Goal: Information Seeking & Learning: Check status

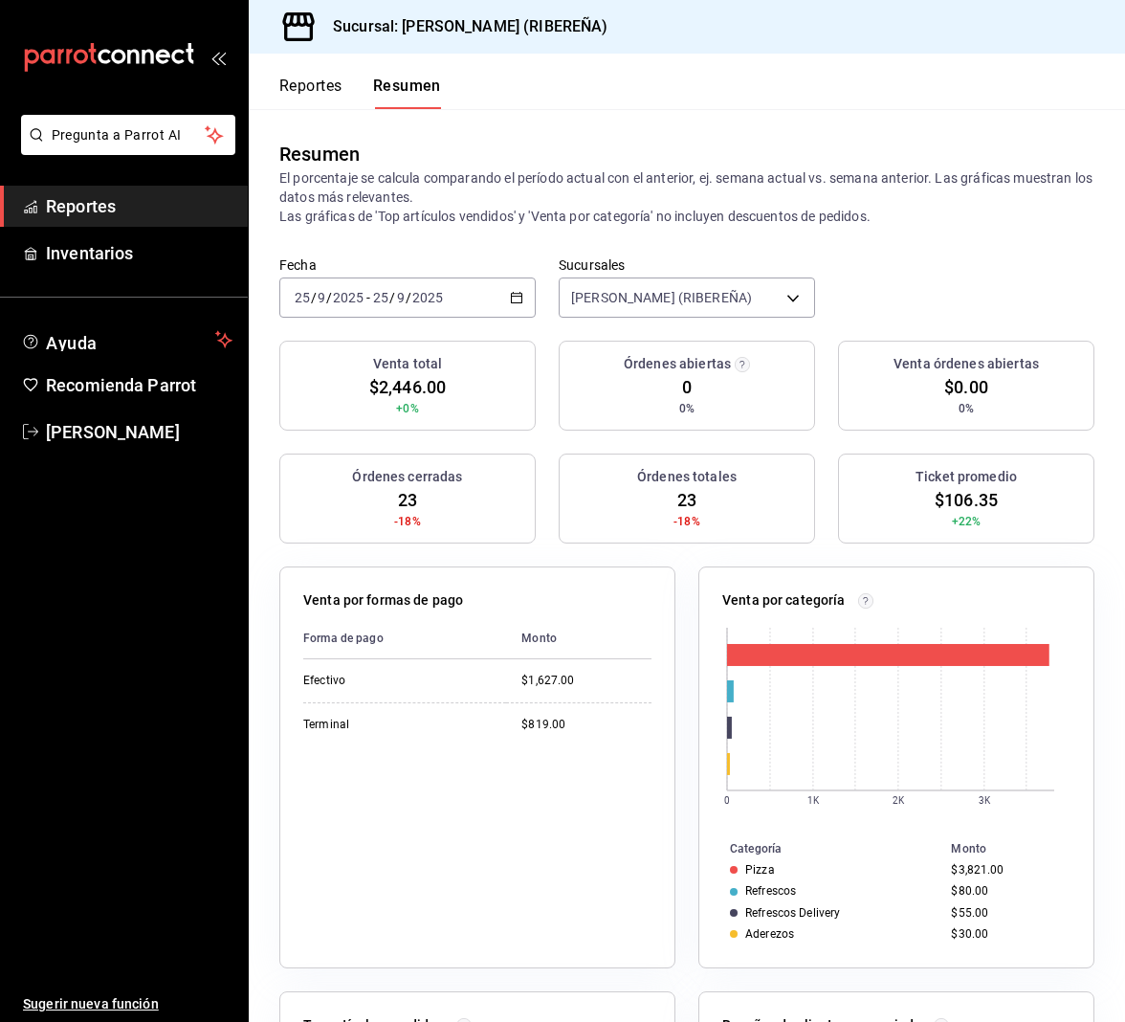
click at [322, 86] on button "Reportes" at bounding box center [310, 93] width 63 height 33
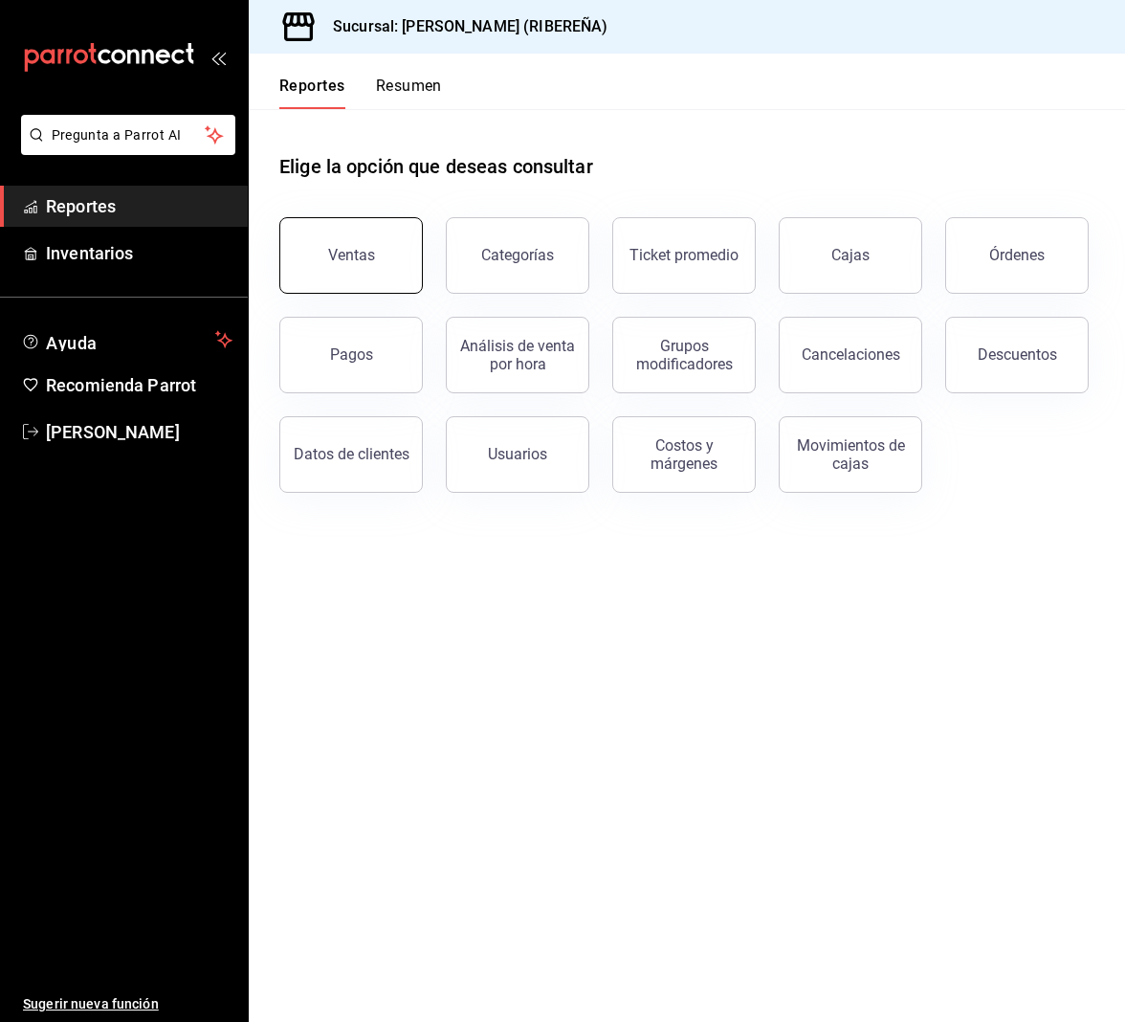
click at [363, 243] on button "Ventas" at bounding box center [350, 255] width 143 height 77
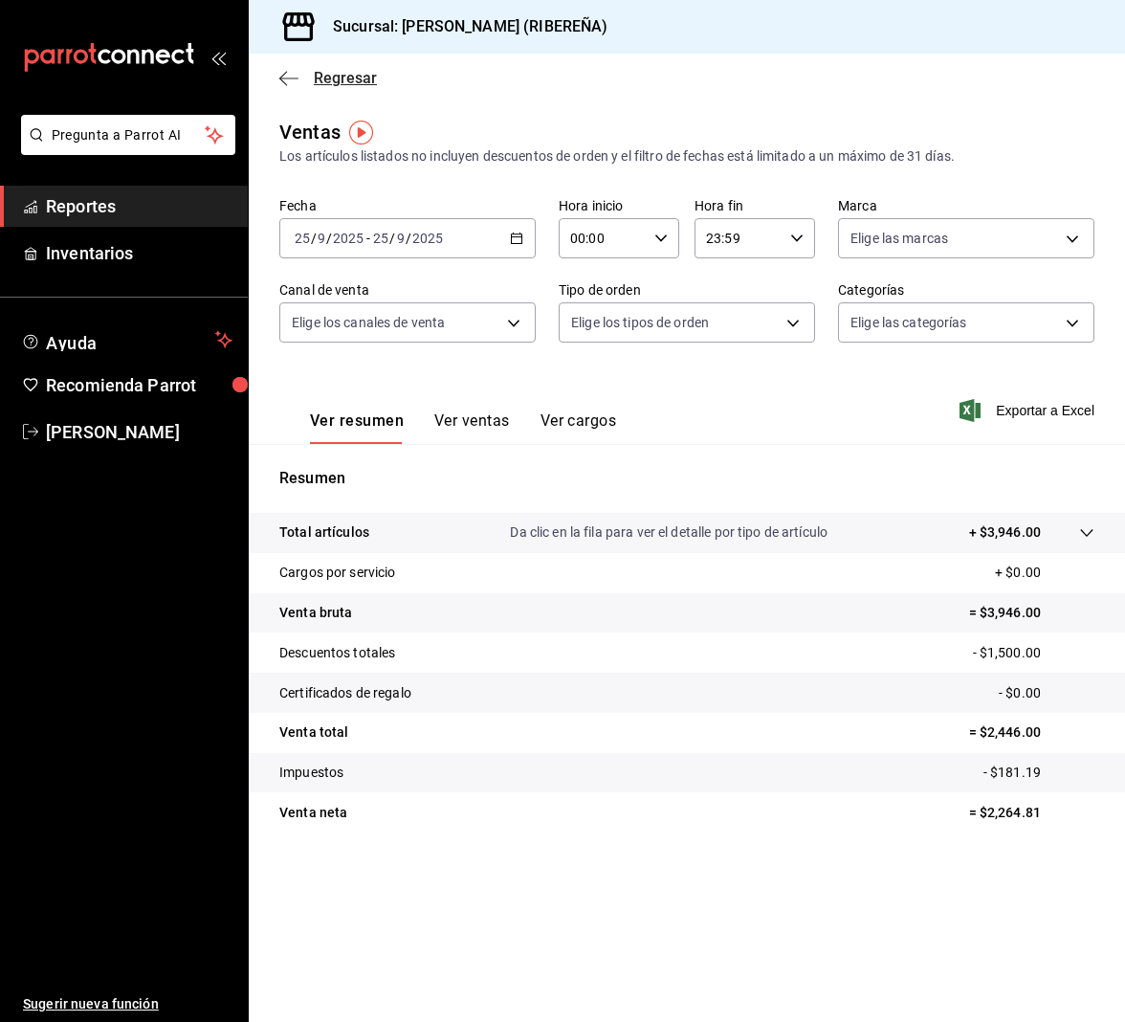
click at [279, 82] on icon "button" at bounding box center [288, 78] width 19 height 17
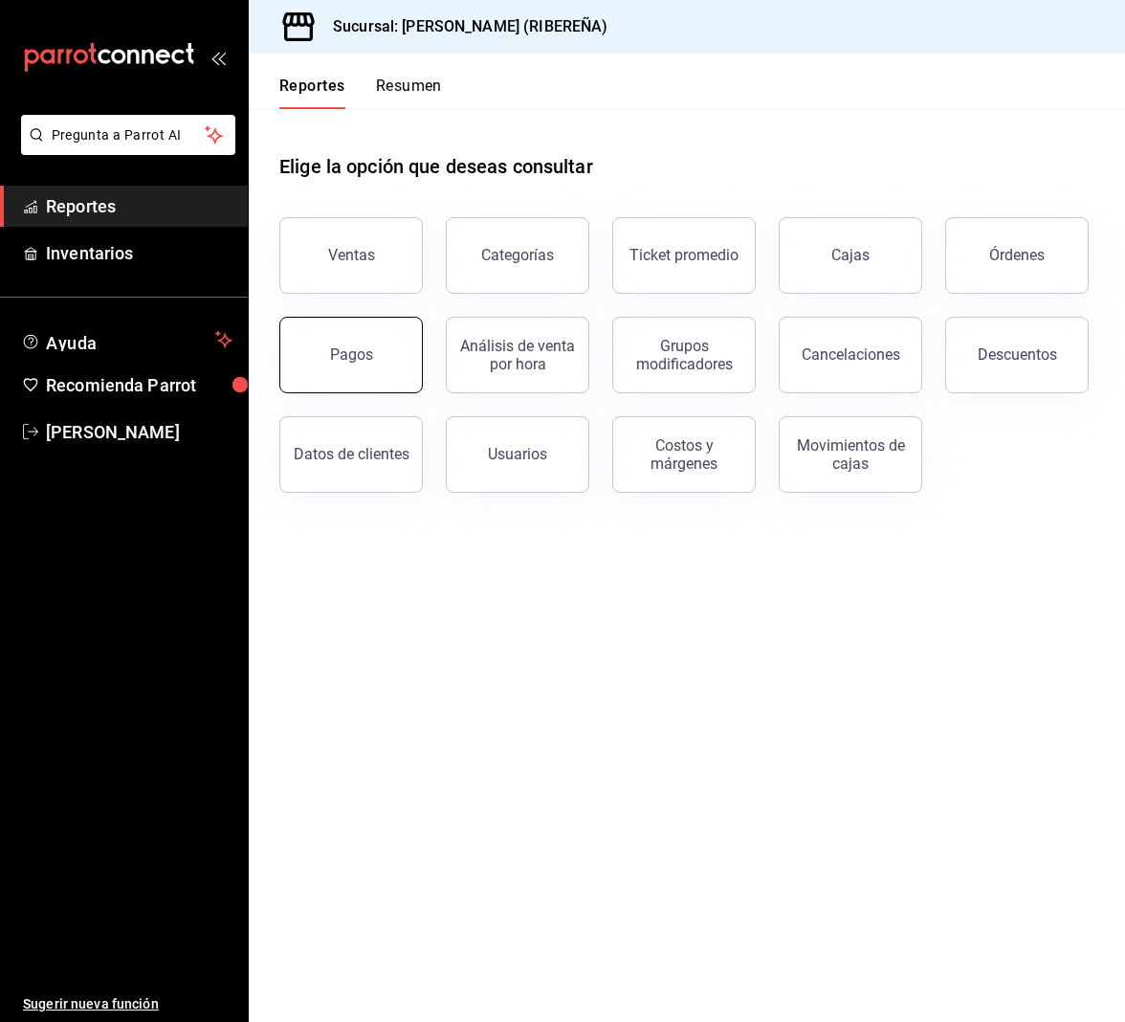
click at [375, 348] on button "Pagos" at bounding box center [350, 355] width 143 height 77
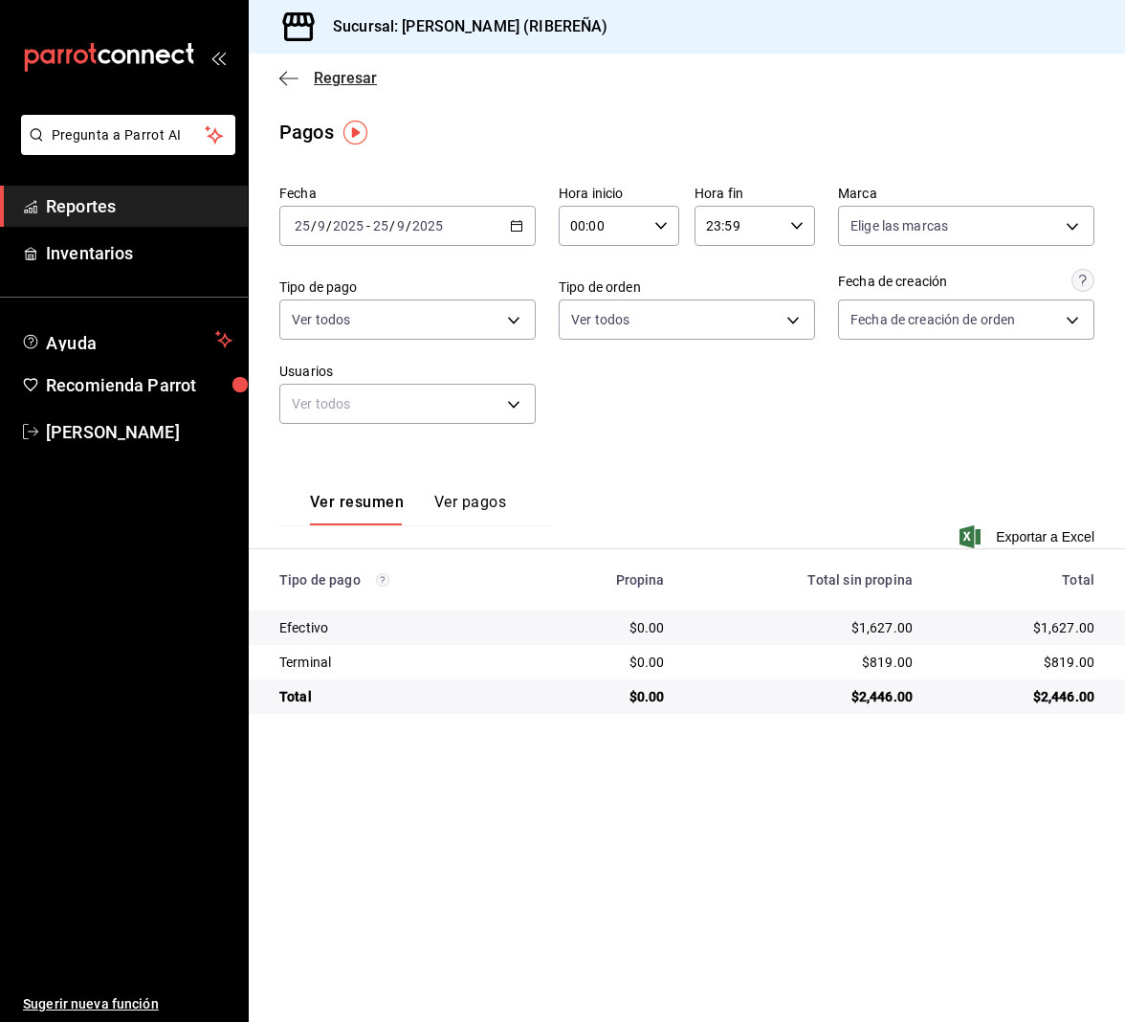
click at [283, 78] on icon "button" at bounding box center [288, 78] width 19 height 17
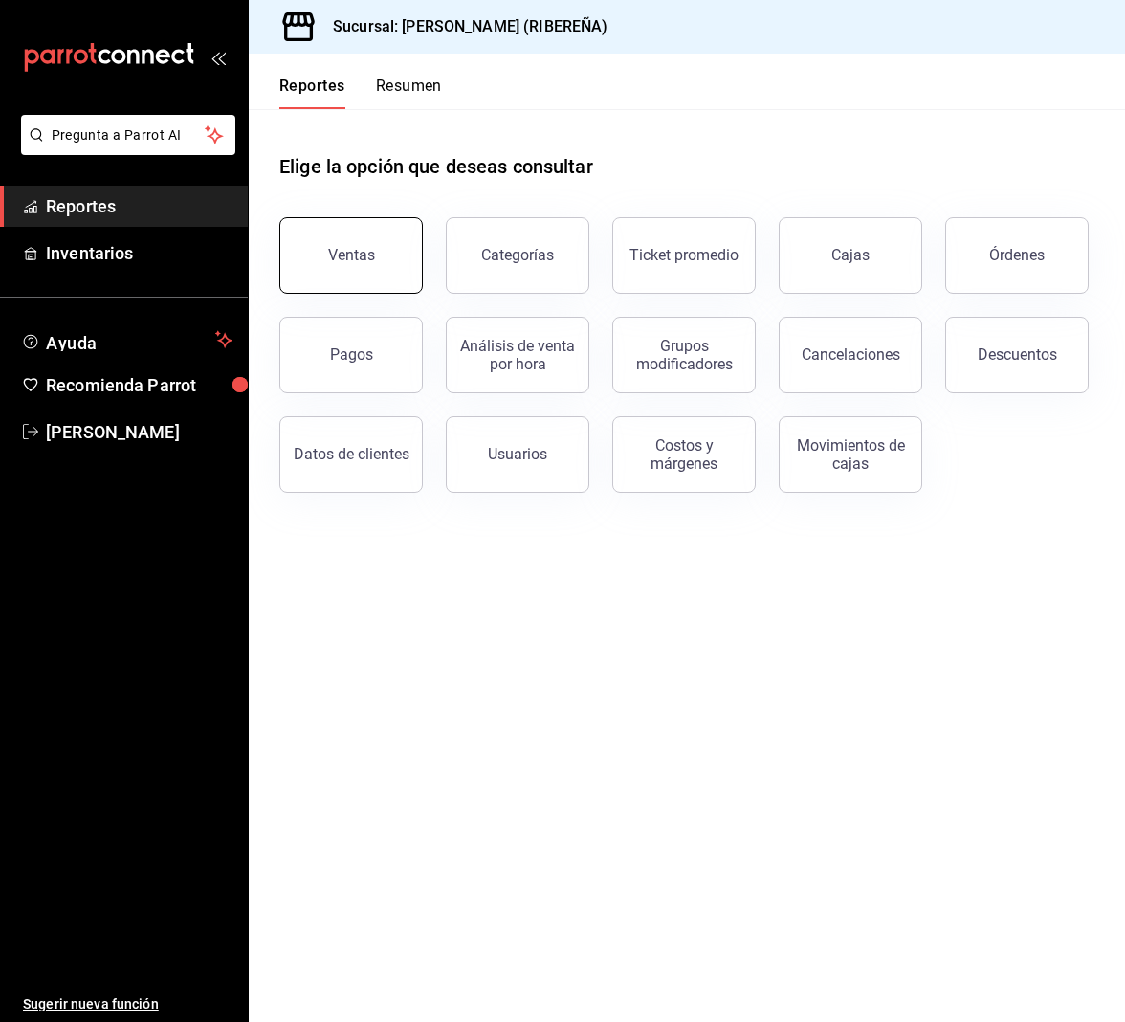
click at [337, 247] on div "Ventas" at bounding box center [351, 255] width 47 height 18
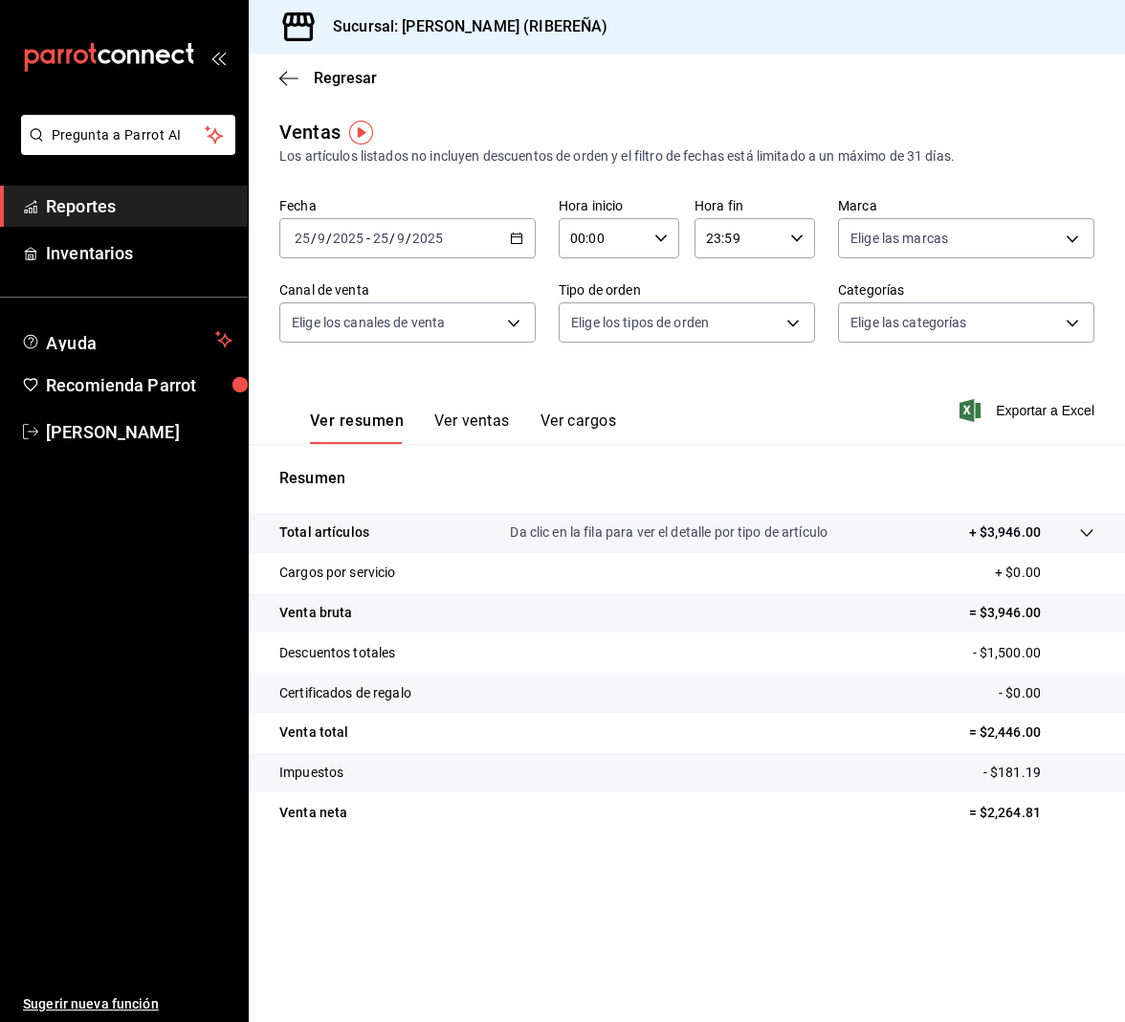
click at [493, 417] on button "Ver ventas" at bounding box center [472, 427] width 76 height 33
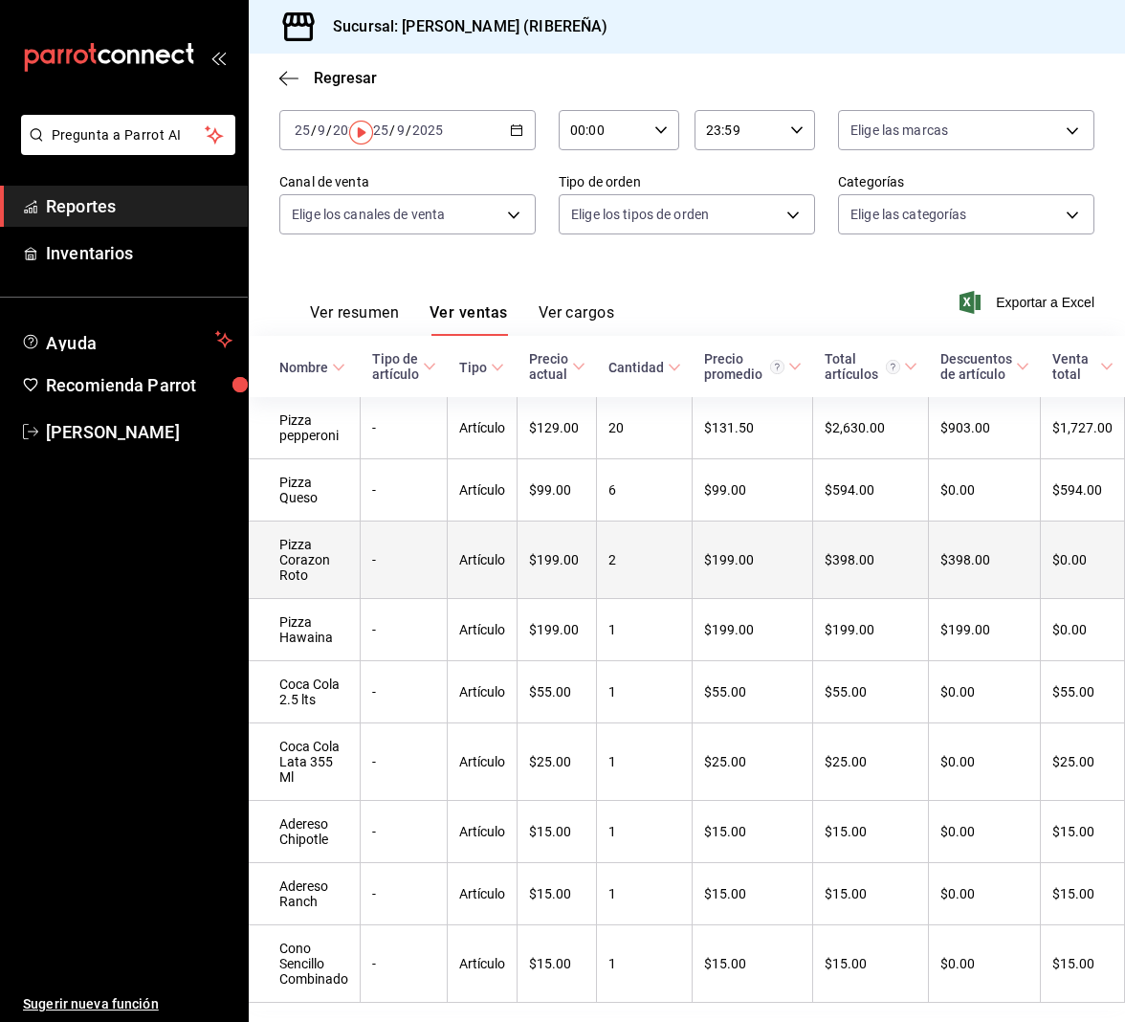
scroll to position [198, 0]
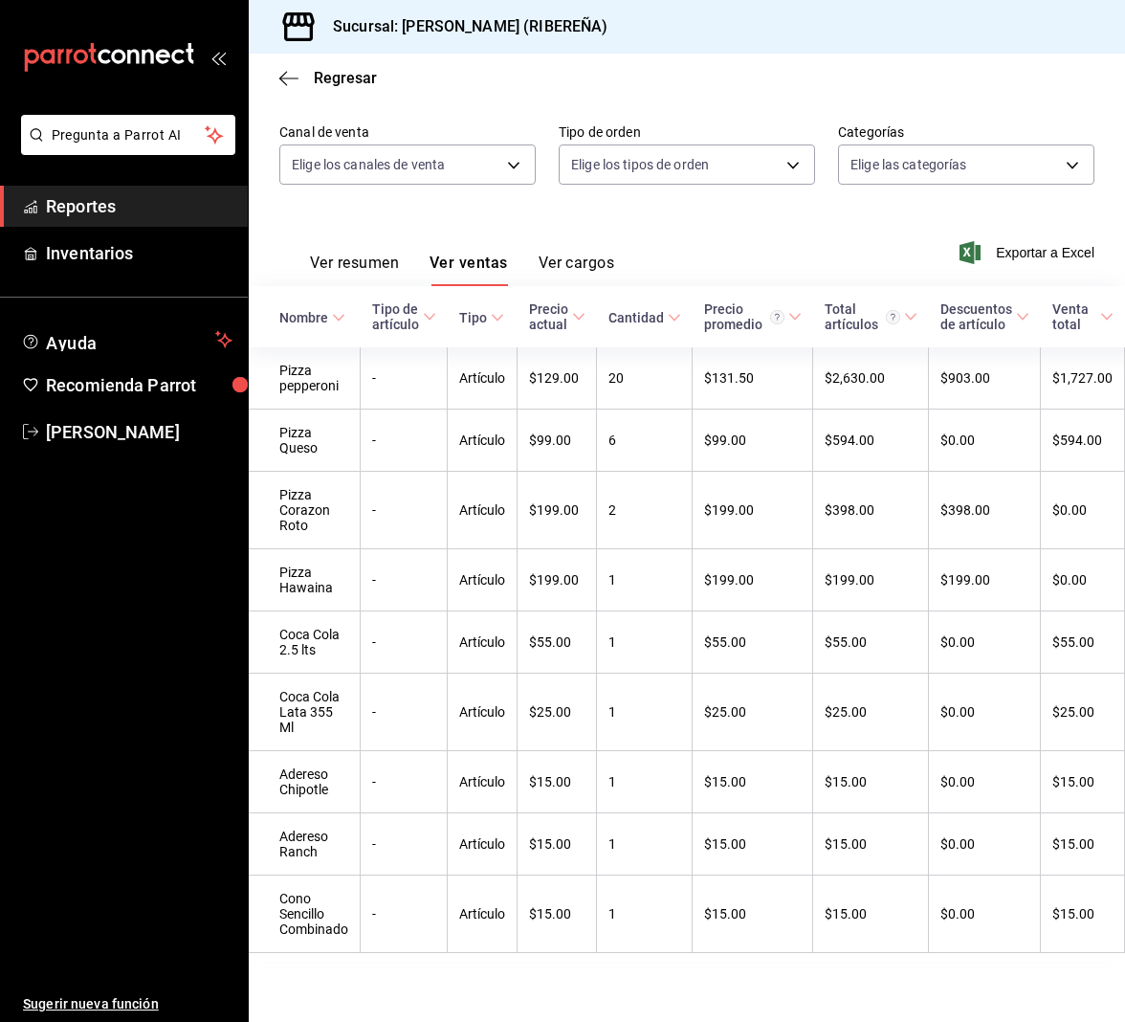
click at [352, 253] on button "Ver resumen" at bounding box center [354, 269] width 89 height 33
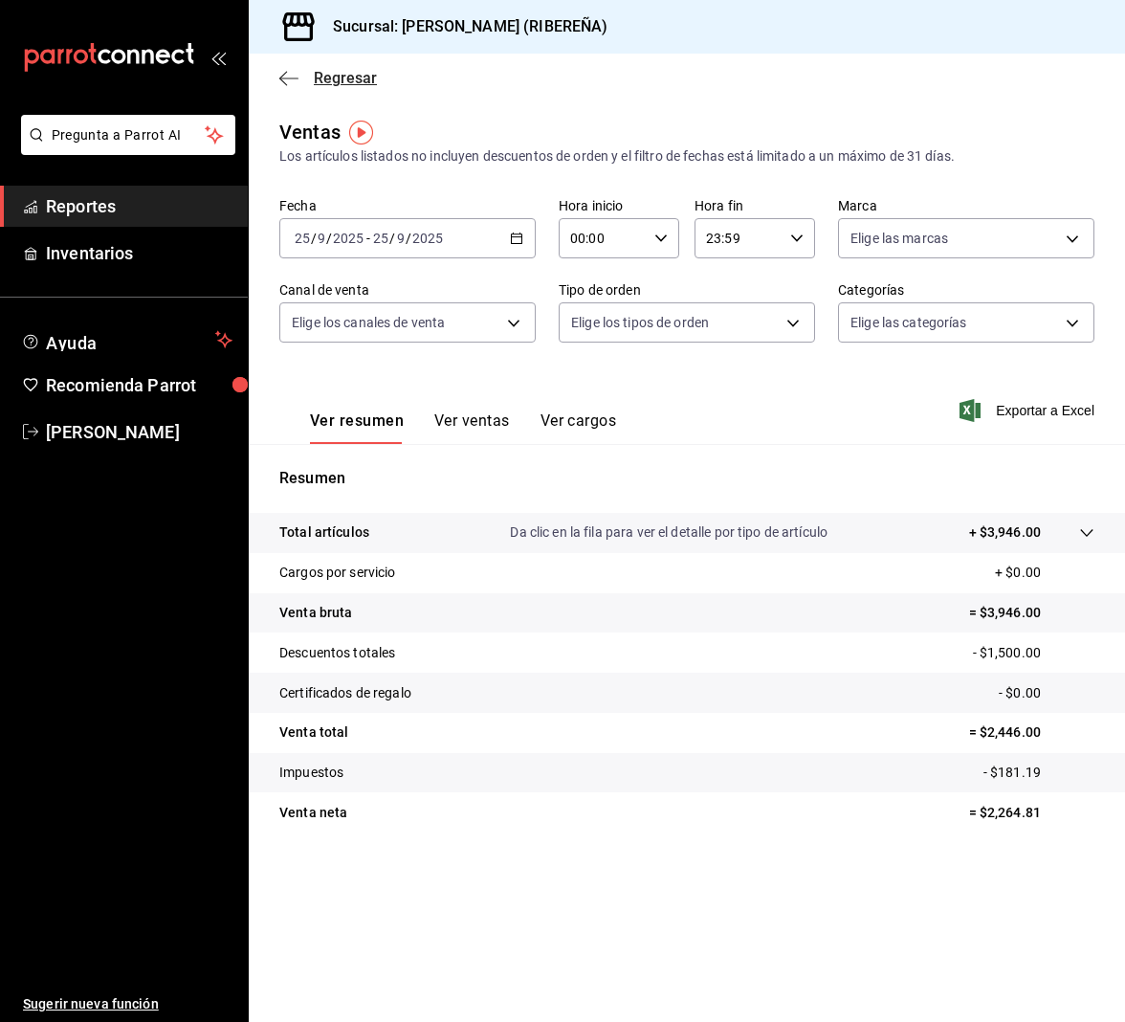
click at [294, 77] on icon "button" at bounding box center [288, 78] width 19 height 17
